Goal: Task Accomplishment & Management: Manage account settings

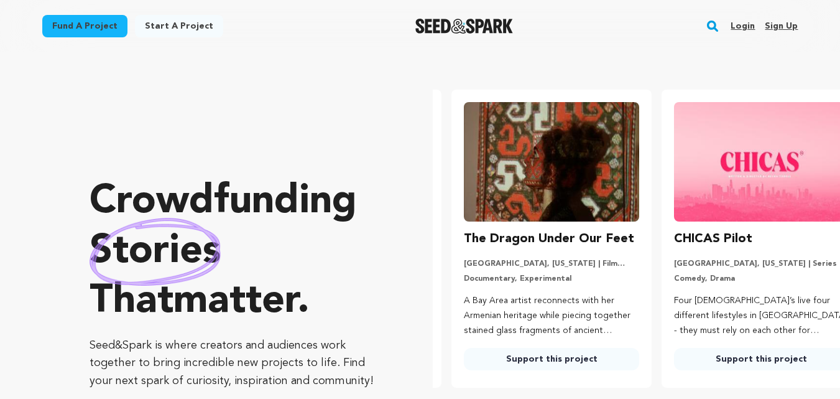
scroll to position [0, 220]
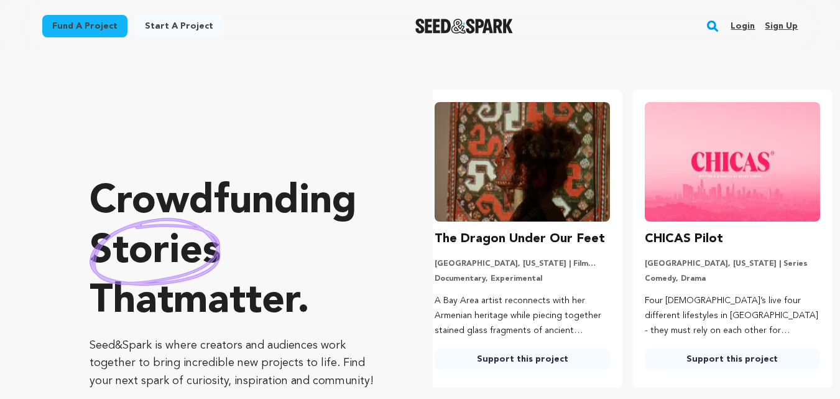
click at [788, 26] on link "Sign up" at bounding box center [781, 26] width 33 height 20
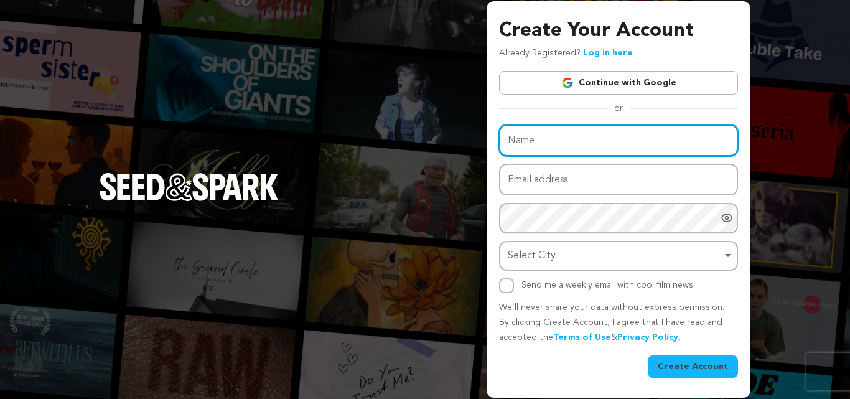
click at [548, 144] on input "Name" at bounding box center [618, 140] width 239 height 32
type input "[PERSON_NAME]"
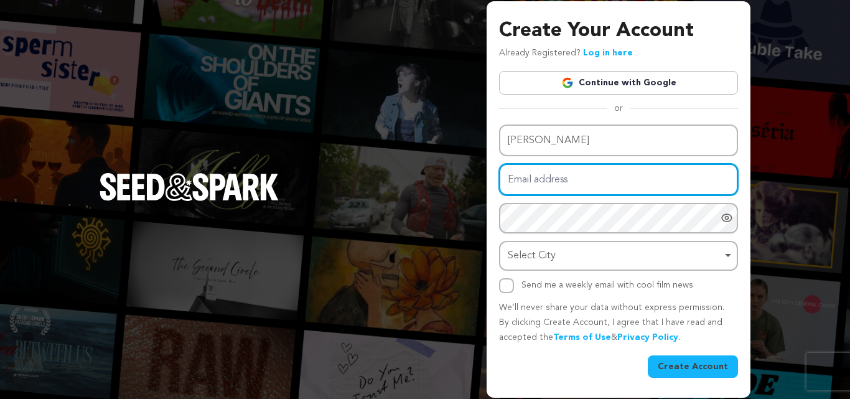
click at [575, 184] on input "Email address" at bounding box center [618, 180] width 239 height 32
type input "expert1@dizivalue.com"
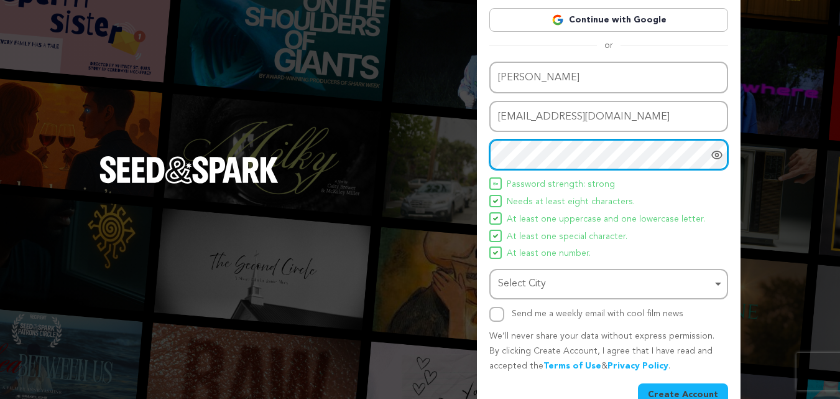
scroll to position [62, 0]
click at [598, 282] on div "Select City Remove item" at bounding box center [605, 283] width 214 height 18
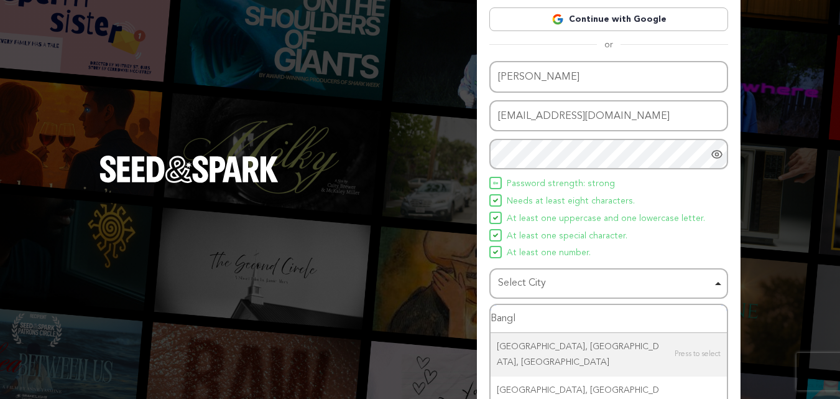
type input "Banglo"
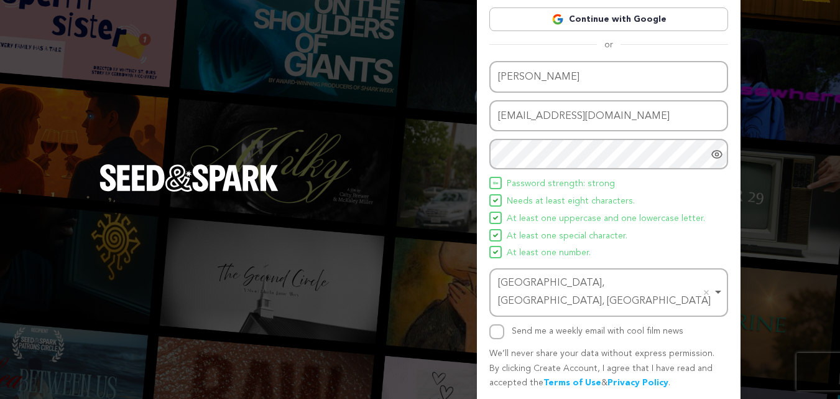
scroll to position [88, 0]
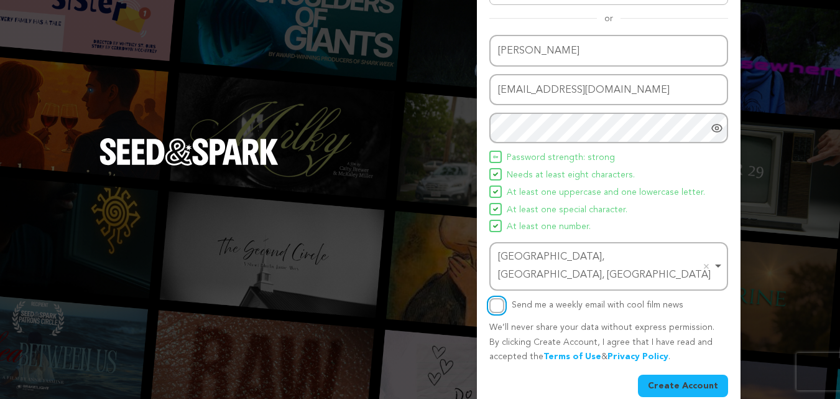
click at [495, 298] on input "Send me a weekly email with cool film news" at bounding box center [497, 305] width 15 height 15
checkbox input "true"
click at [697, 375] on button "Create Account" at bounding box center [683, 386] width 90 height 22
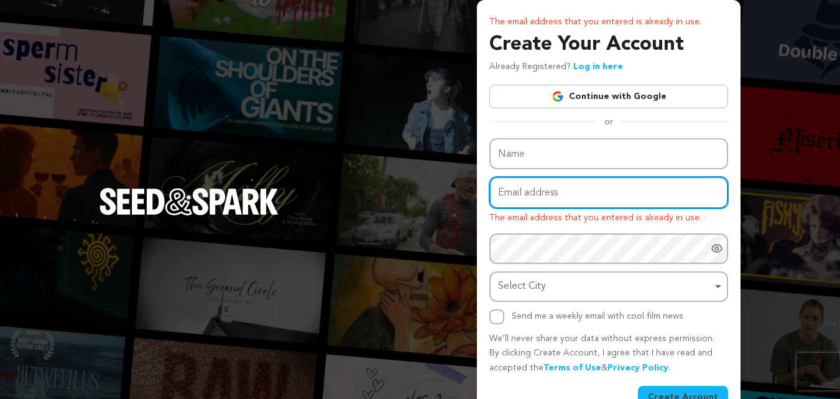
click at [562, 189] on input "Email address" at bounding box center [609, 193] width 239 height 32
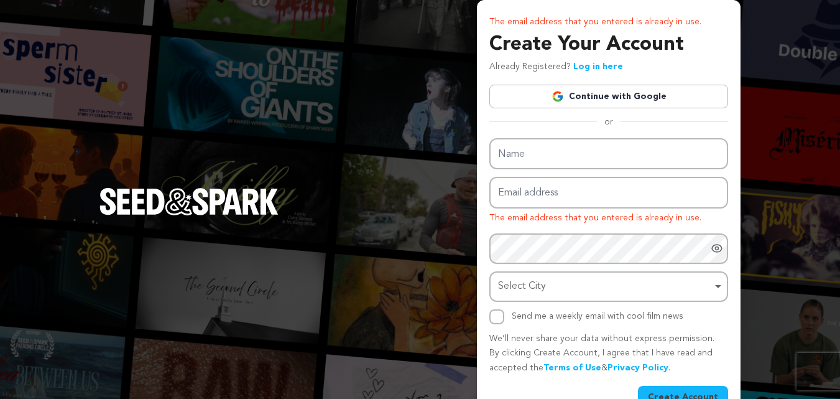
click at [592, 93] on link "Continue with Google" at bounding box center [609, 97] width 239 height 24
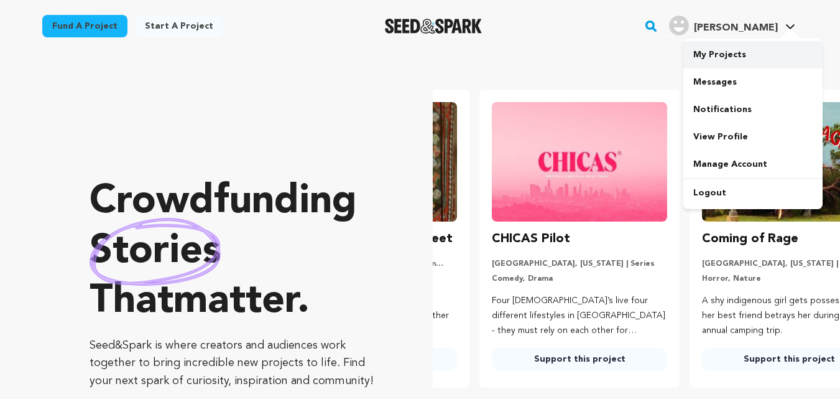
scroll to position [0, 220]
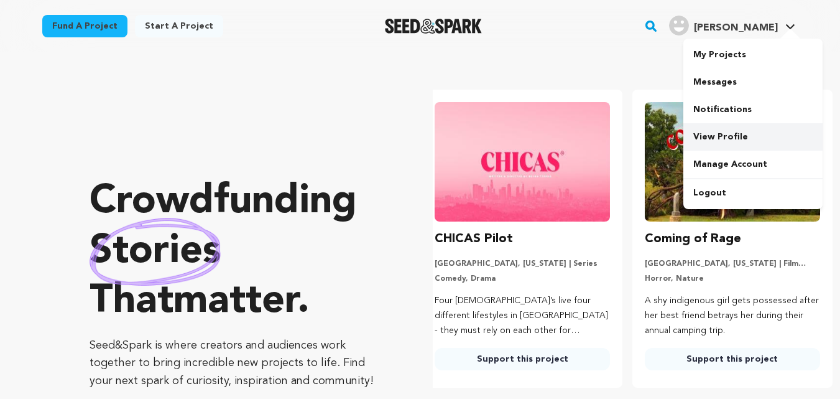
click at [730, 134] on link "View Profile" at bounding box center [753, 136] width 139 height 27
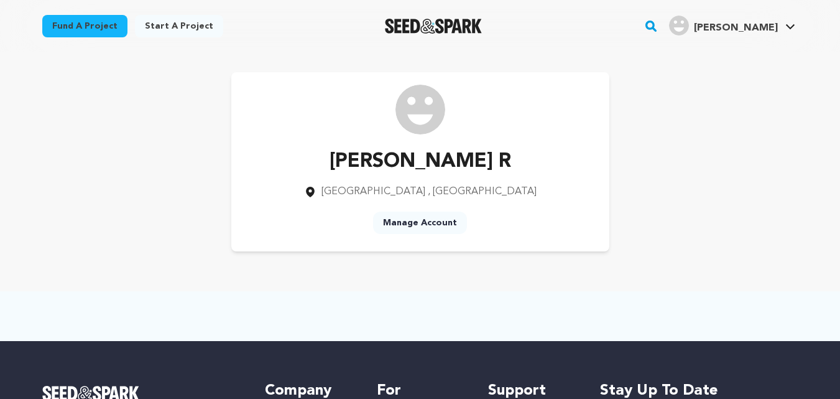
click at [394, 218] on link "Manage Account" at bounding box center [420, 223] width 94 height 22
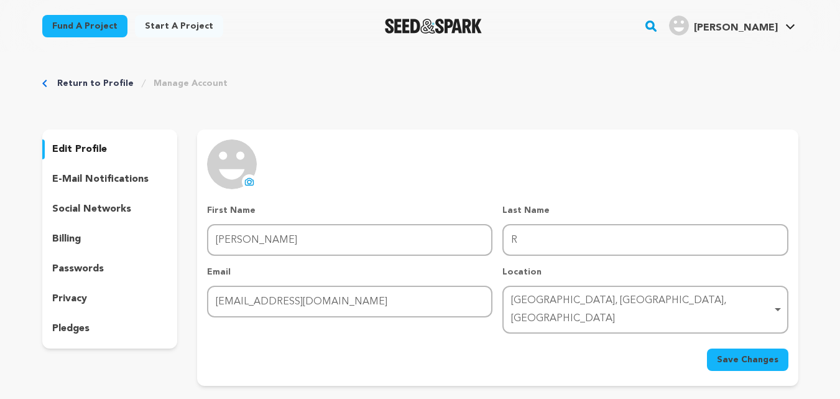
scroll to position [62, 0]
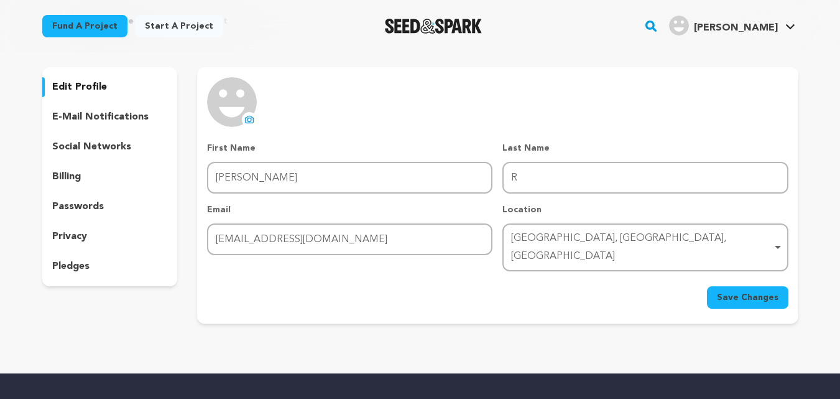
click at [95, 146] on p "social networks" at bounding box center [91, 146] width 79 height 15
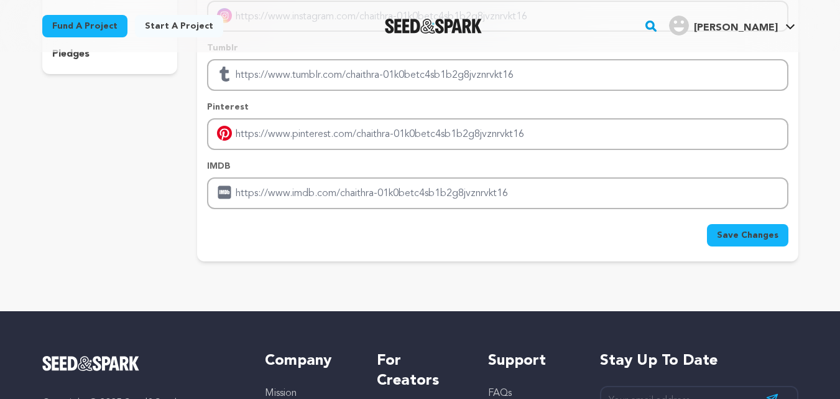
scroll to position [249, 0]
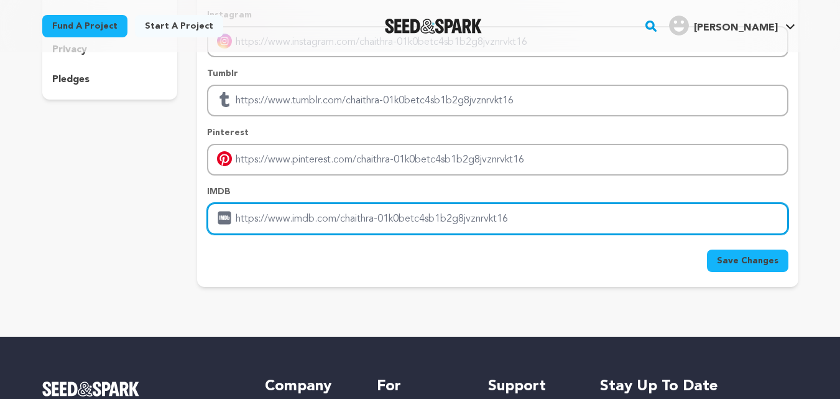
click at [330, 215] on input "Enter IMDB profile link" at bounding box center [497, 219] width 581 height 32
paste input "https://www.dizivalue.com/social-media-marketing-company-in-herzegovina/"
type input "[URL][DOMAIN_NAME]"
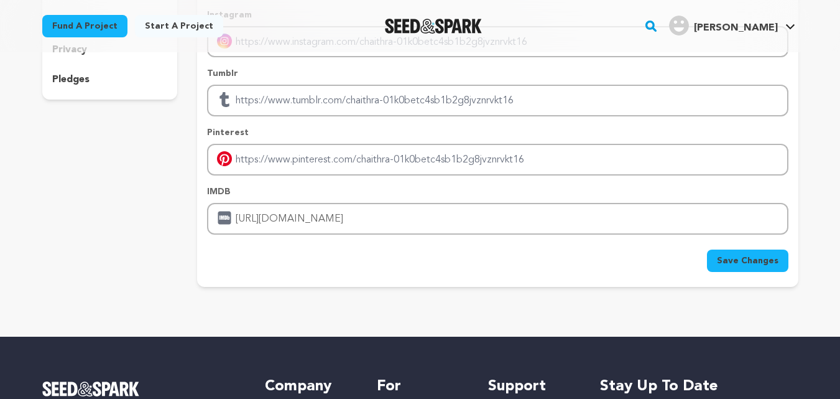
click at [735, 258] on span "Save Changes" at bounding box center [748, 260] width 62 height 12
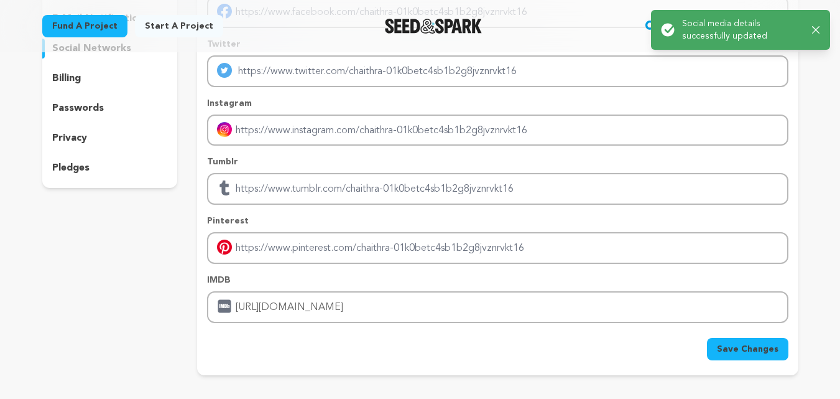
scroll to position [0, 0]
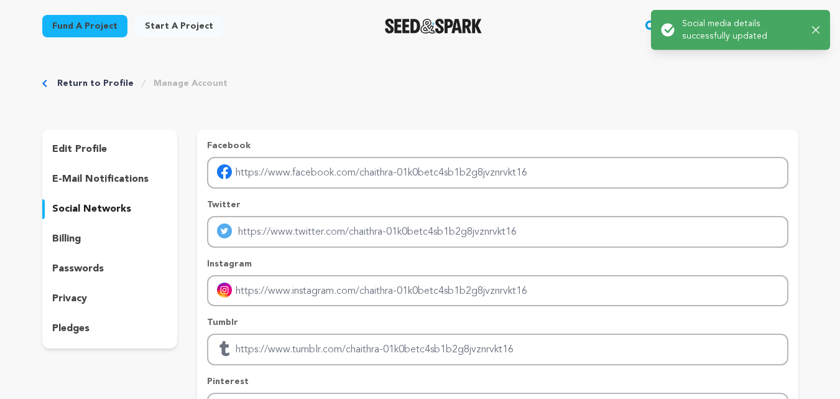
click at [88, 153] on p "edit profile" at bounding box center [79, 149] width 55 height 15
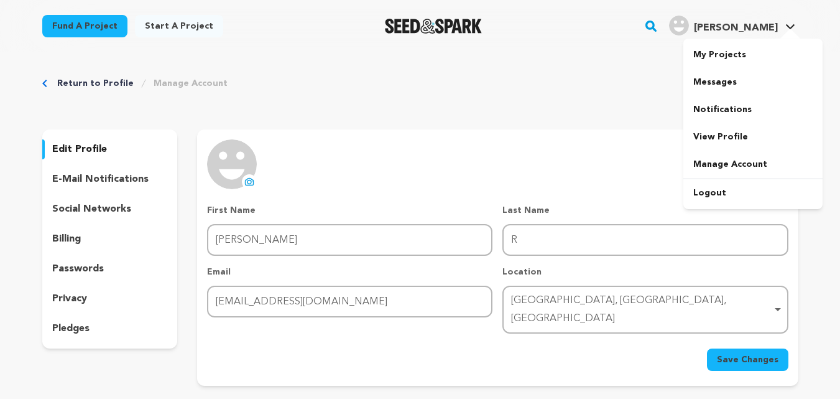
click at [689, 23] on img "Chaithra R.'s Profile" at bounding box center [679, 26] width 20 height 20
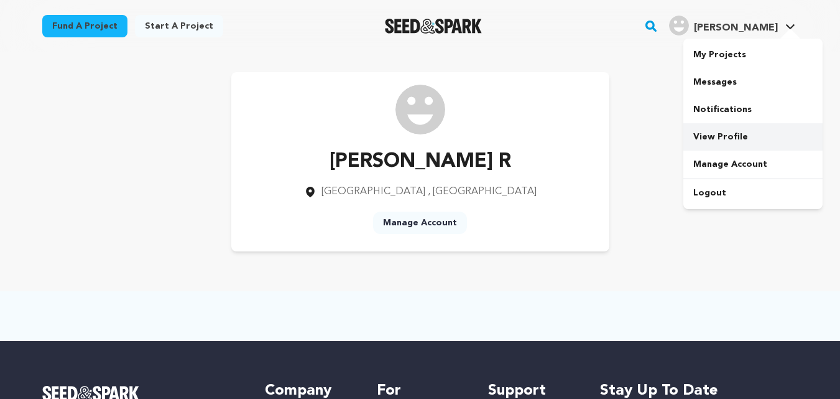
click at [727, 141] on link "View Profile" at bounding box center [753, 136] width 139 height 27
click at [429, 217] on link "Manage Account" at bounding box center [420, 223] width 94 height 22
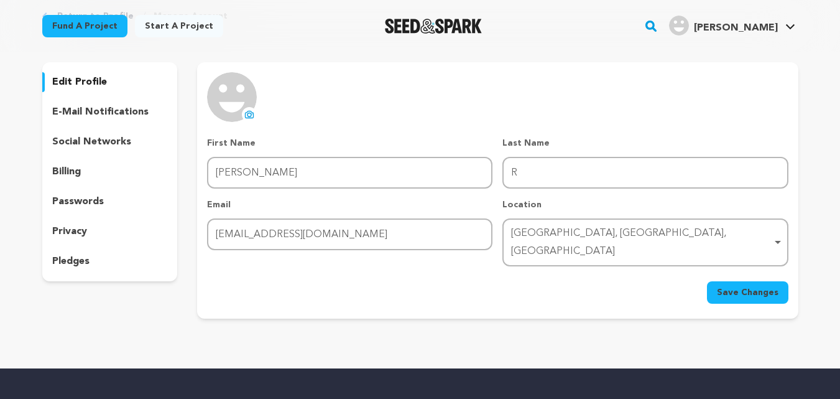
scroll to position [62, 0]
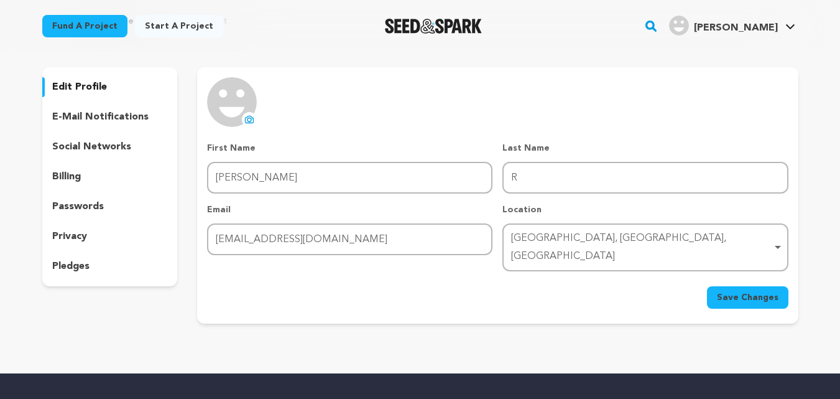
click at [124, 110] on p "e-mail notifications" at bounding box center [100, 116] width 96 height 15
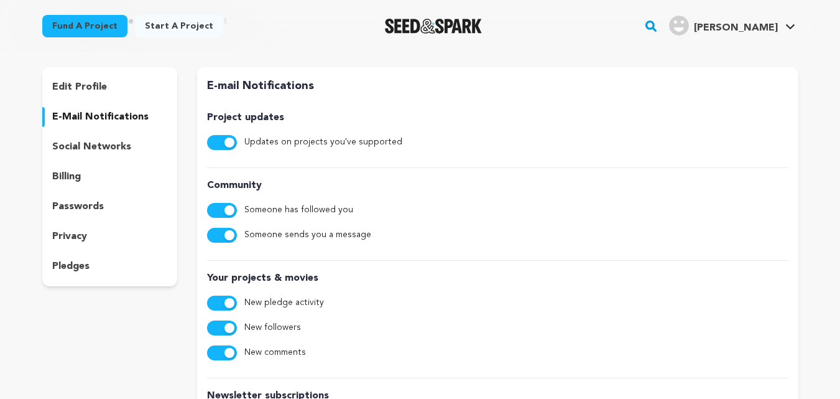
click at [105, 143] on p "social networks" at bounding box center [91, 146] width 79 height 15
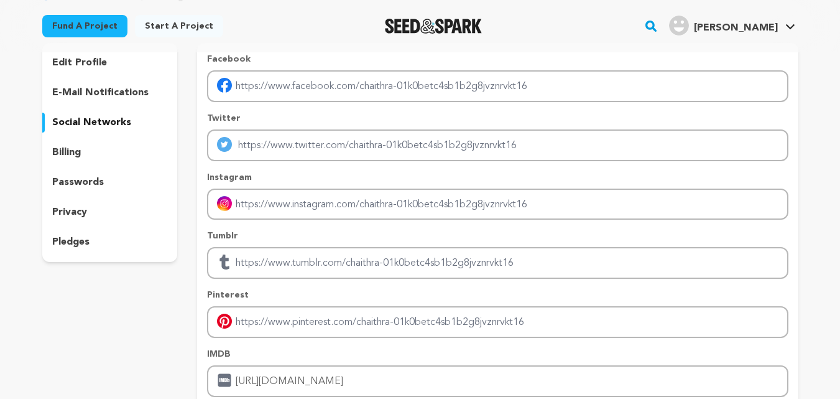
scroll to position [62, 0]
